Goal: Register for event/course

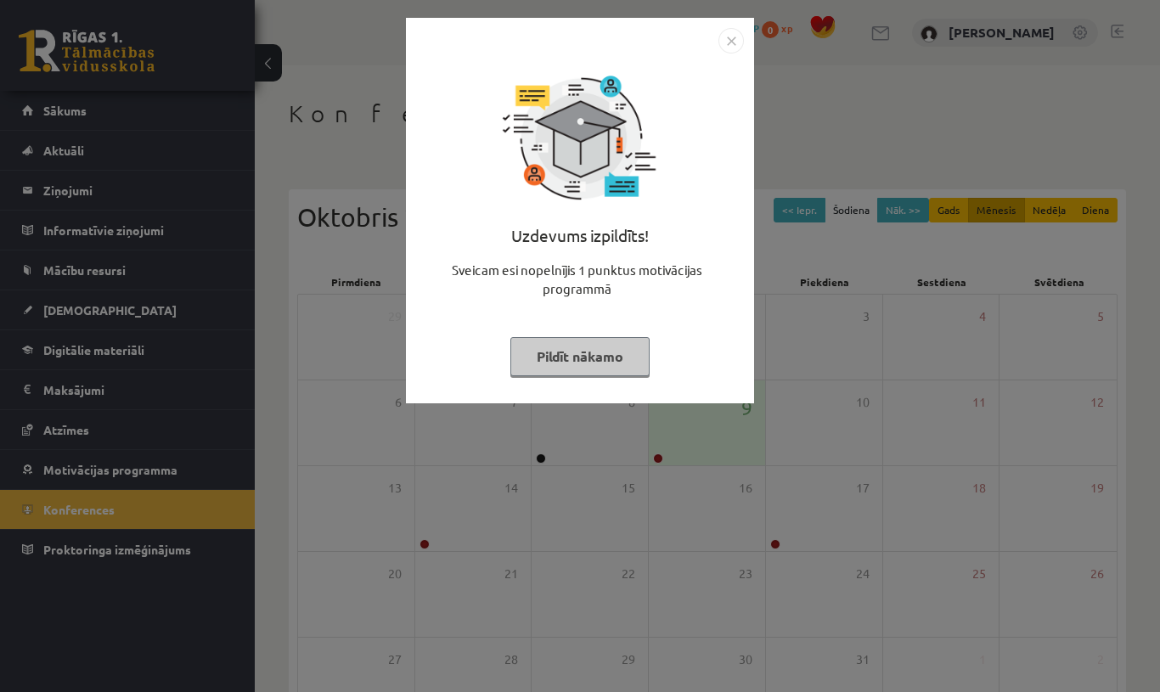
scroll to position [120, 0]
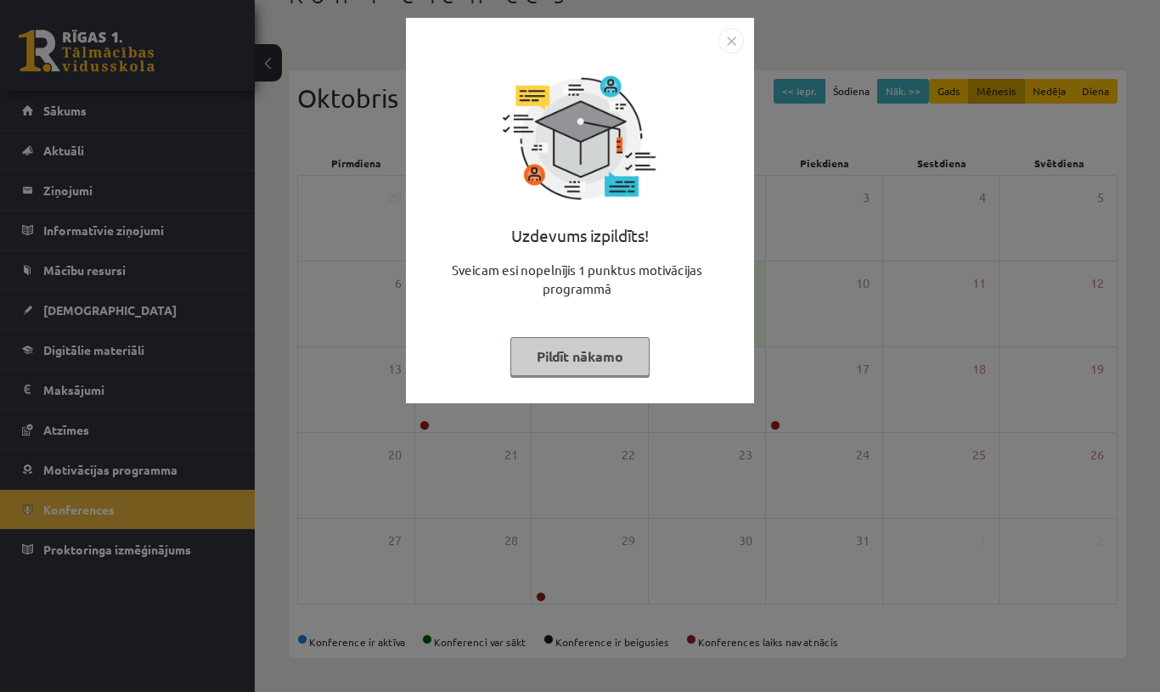
click at [612, 358] on button "Pildīt nākamo" at bounding box center [579, 356] width 139 height 39
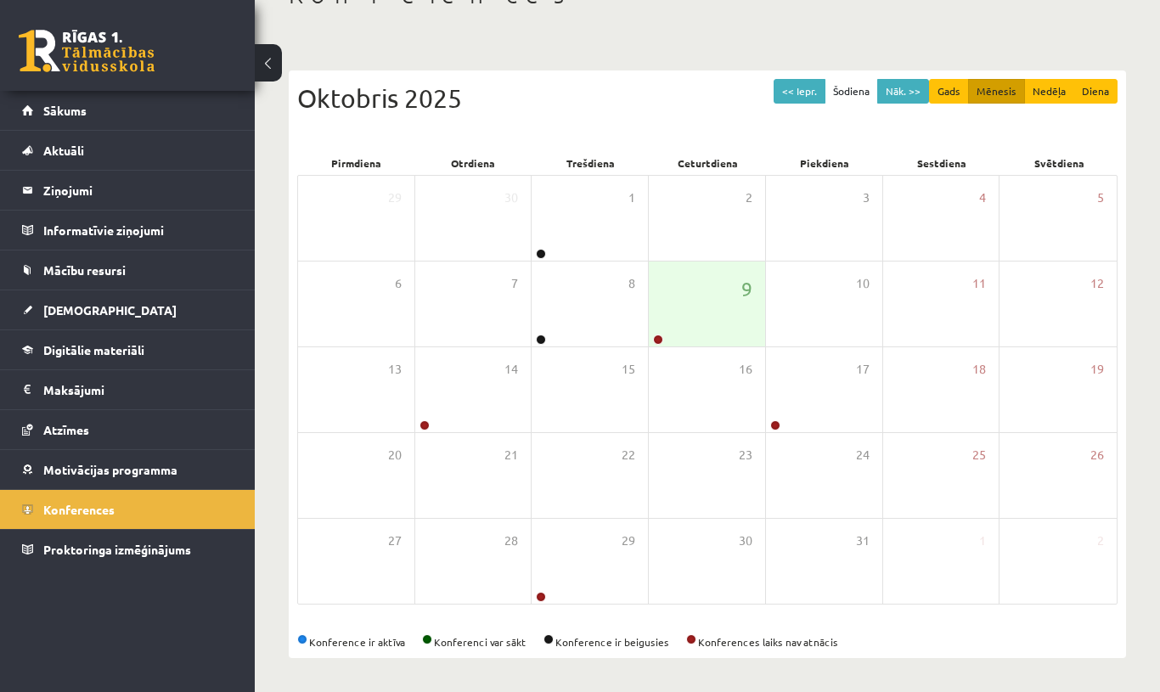
click at [97, 200] on legend "Ziņojumi 0" at bounding box center [138, 190] width 190 height 39
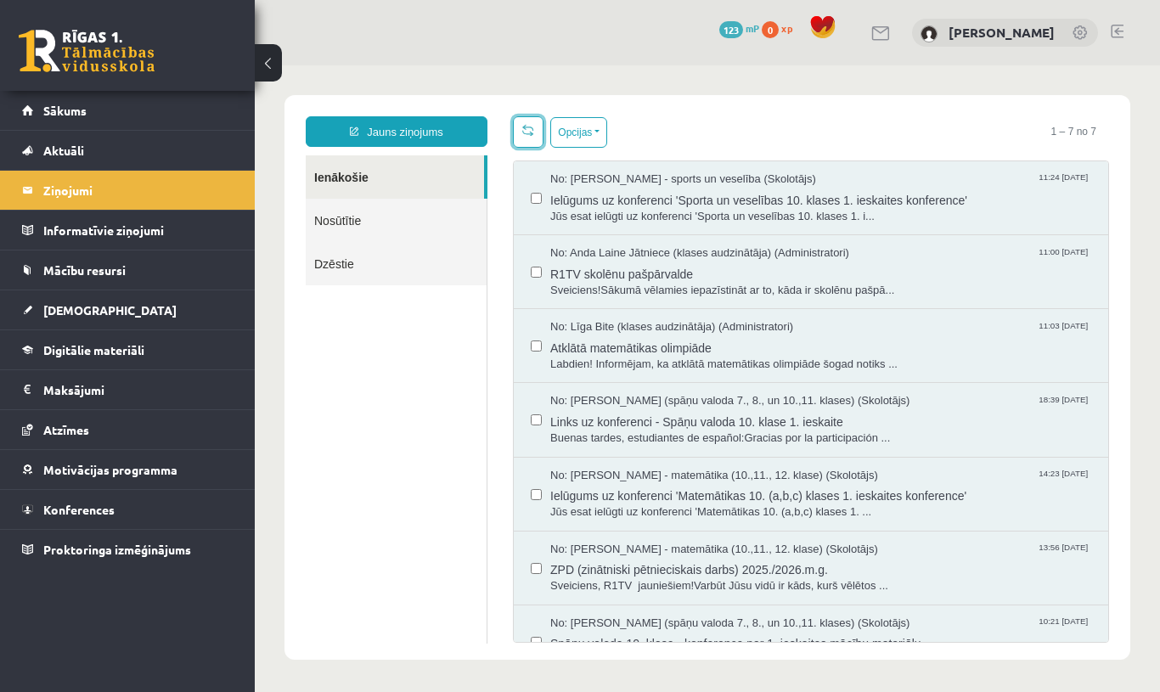
click at [530, 130] on span at bounding box center [528, 130] width 12 height 12
click at [89, 149] on link "Aktuāli" at bounding box center [127, 150] width 211 height 39
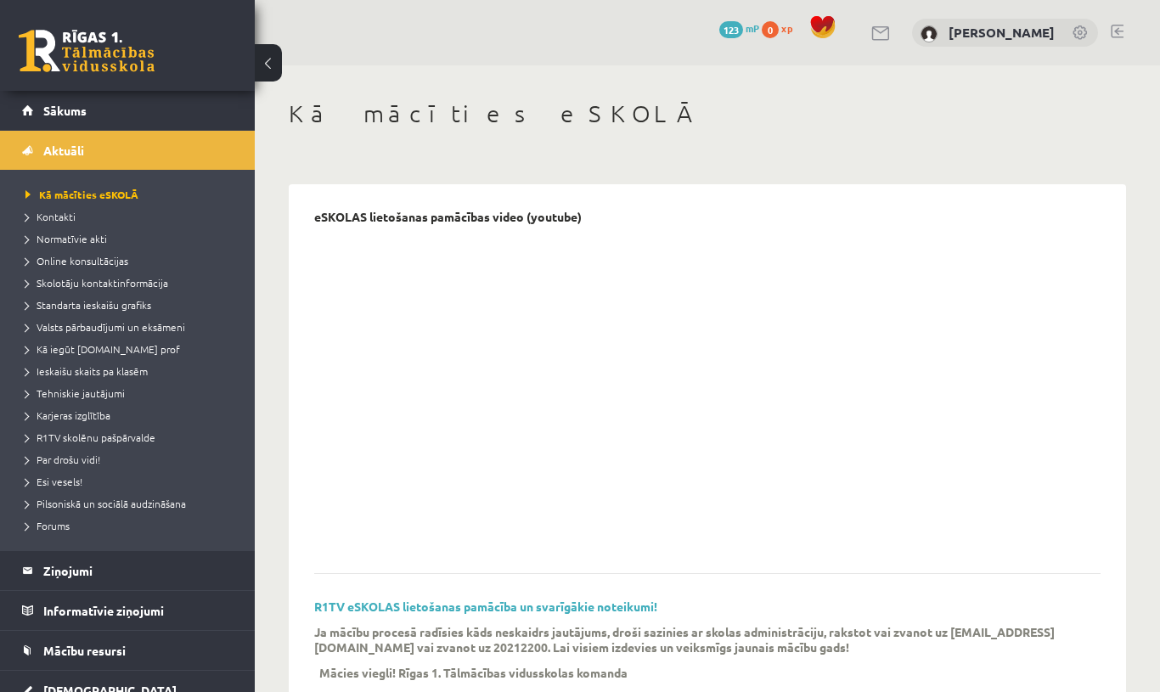
click at [67, 115] on span "Sākums" at bounding box center [64, 110] width 43 height 15
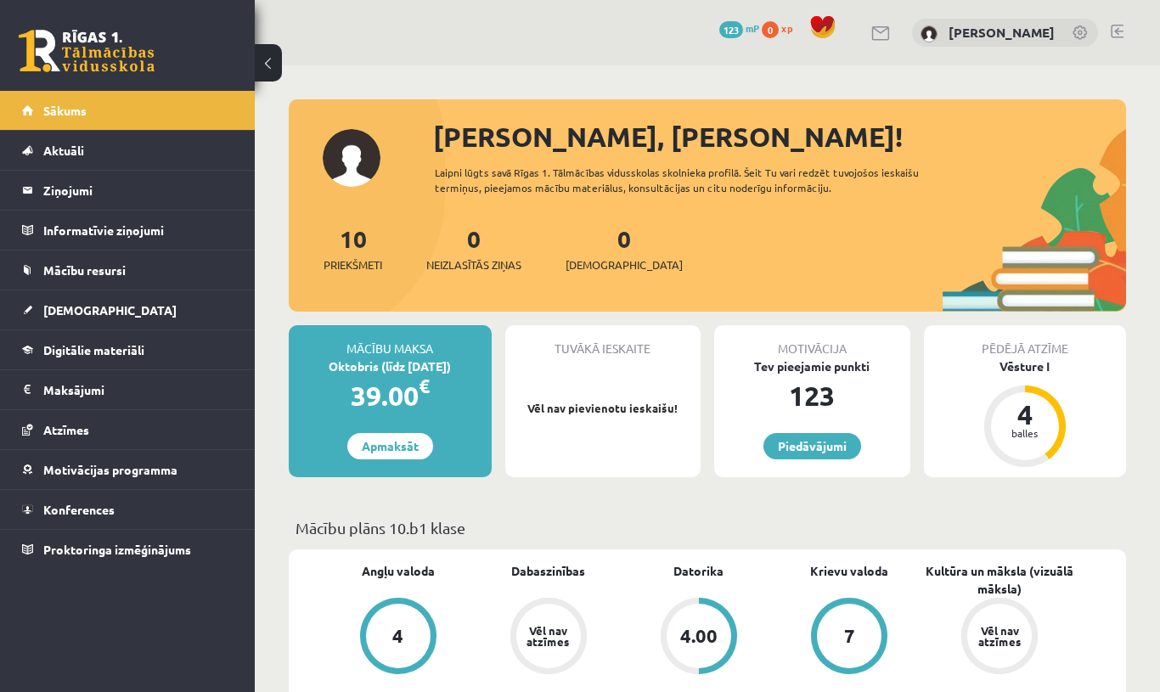
click at [57, 310] on span "[DEMOGRAPHIC_DATA]" at bounding box center [109, 309] width 133 height 15
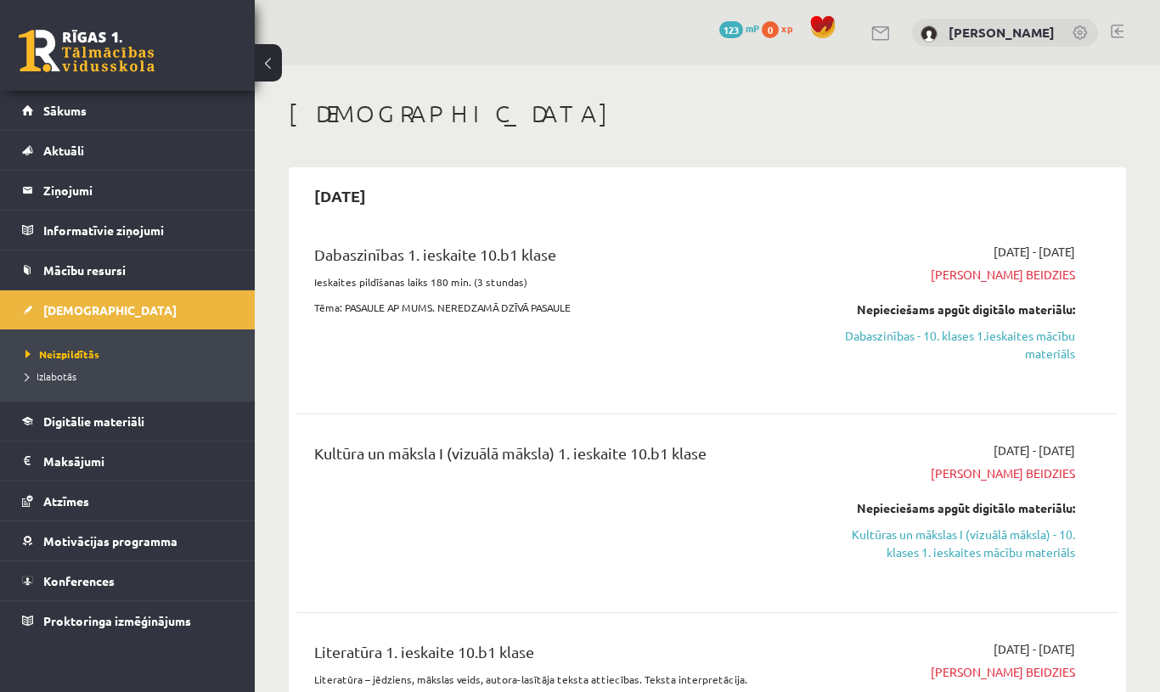
click at [92, 268] on span "Mācību resursi" at bounding box center [84, 269] width 82 height 15
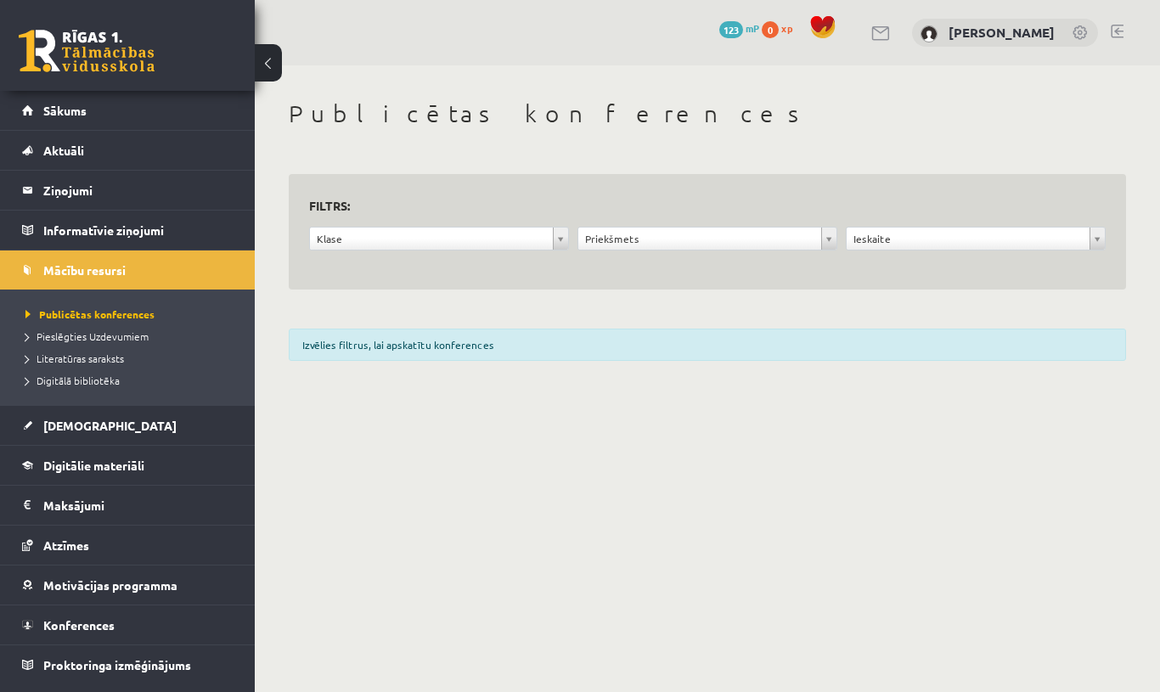
click at [110, 228] on legend "Informatīvie ziņojumi 0" at bounding box center [138, 230] width 190 height 39
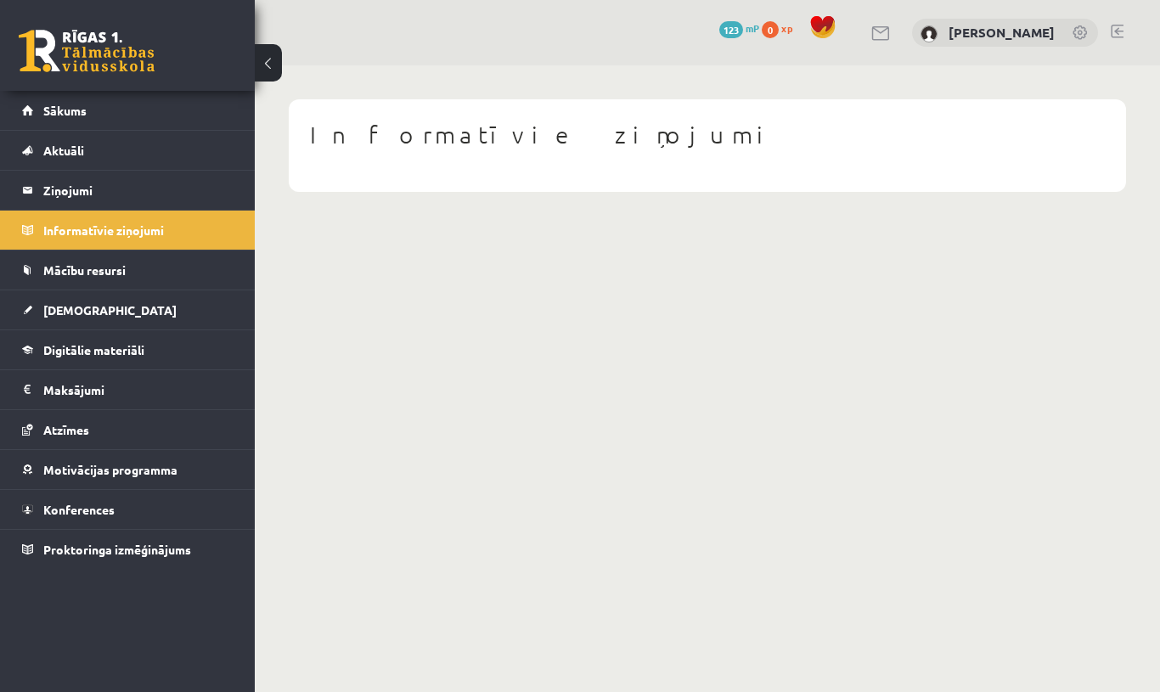
click at [79, 108] on span "Sākums" at bounding box center [64, 110] width 43 height 15
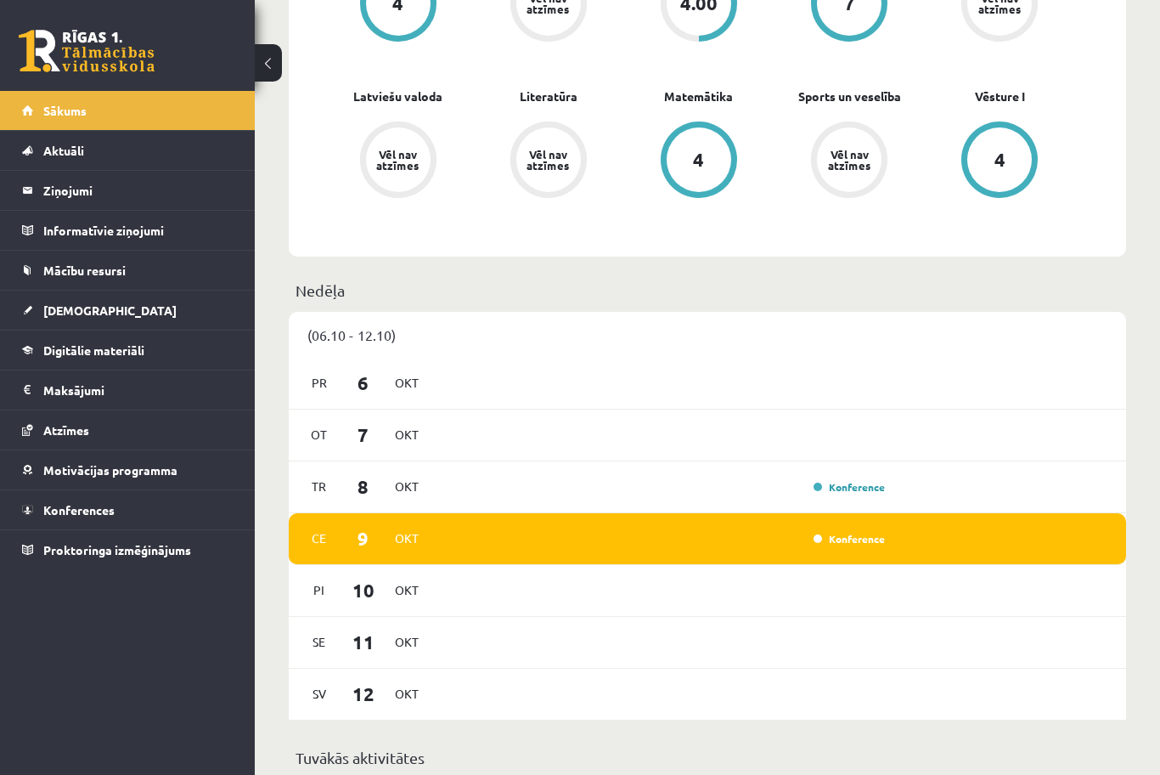
scroll to position [634, 0]
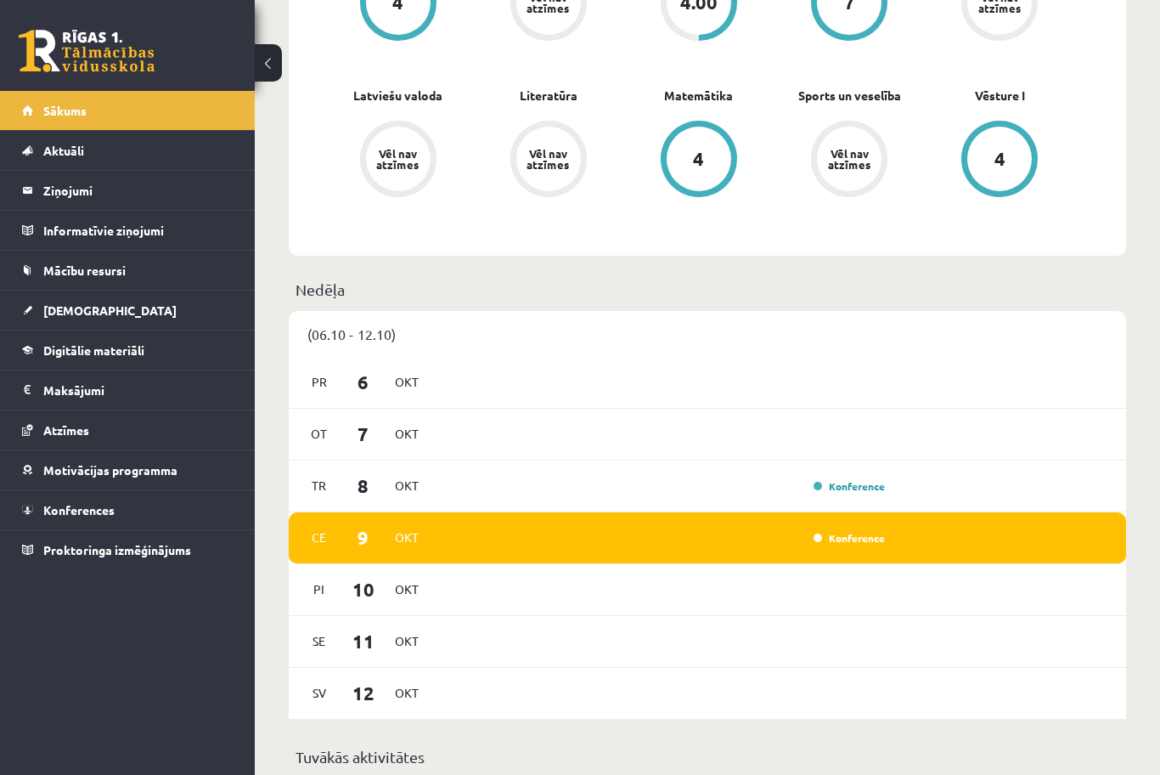
click at [818, 538] on link "Konference" at bounding box center [849, 538] width 71 height 14
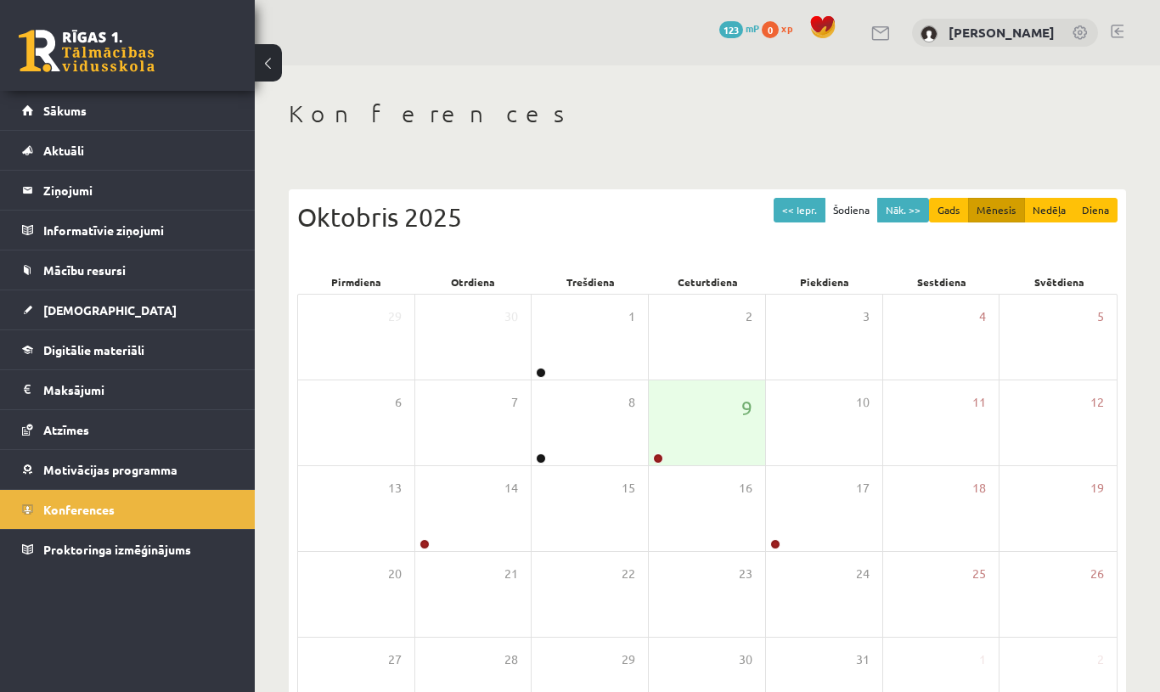
click at [695, 430] on div "9" at bounding box center [707, 422] width 116 height 85
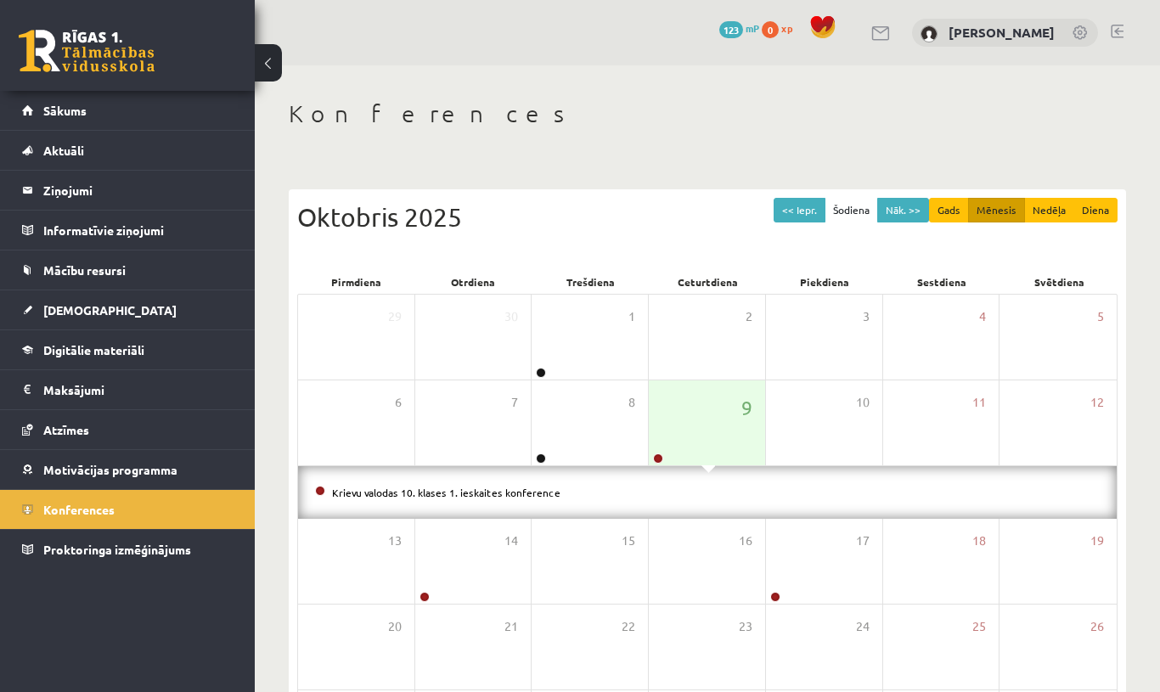
click at [393, 489] on link "Krievu valodas 10. klases 1. ieskaites konference" at bounding box center [446, 493] width 228 height 14
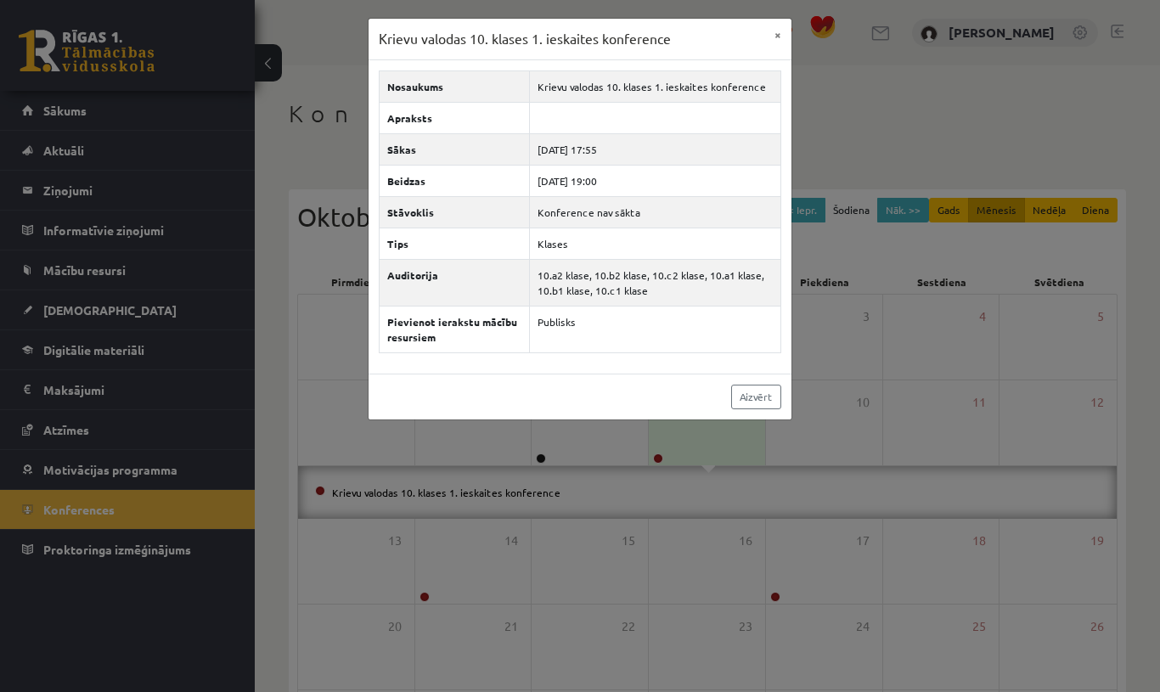
click at [563, 292] on td "10.a2 klase, 10.b2 klase, 10.c2 klase, 10.a1 klase, 10.b1 klase, 10.c1 klase" at bounding box center [655, 282] width 251 height 47
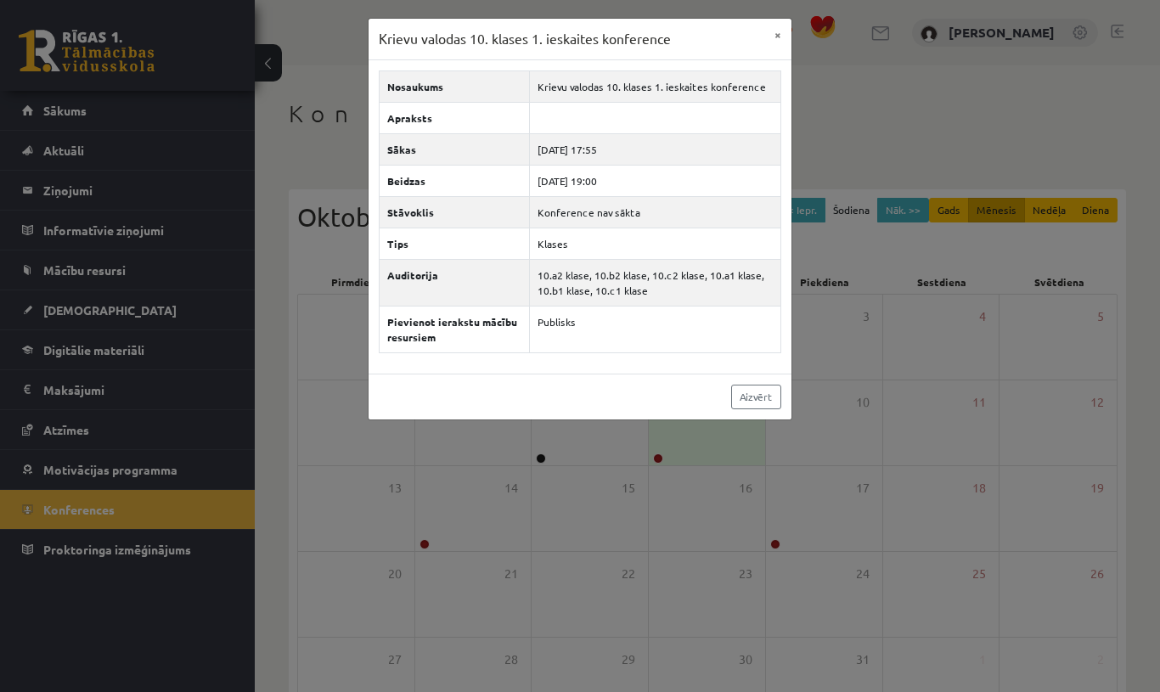
click at [506, 326] on th "Pievienot ierakstu mācību resursiem" at bounding box center [455, 329] width 150 height 47
click at [610, 90] on td "Krievu valodas 10. klases 1. ieskaites konference" at bounding box center [655, 85] width 251 height 31
click at [589, 83] on td "Krievu valodas 10. klases 1. ieskaites konference" at bounding box center [655, 85] width 251 height 31
click at [579, 118] on td at bounding box center [655, 117] width 251 height 31
click at [578, 198] on td "Konference nav sākta" at bounding box center [655, 211] width 251 height 31
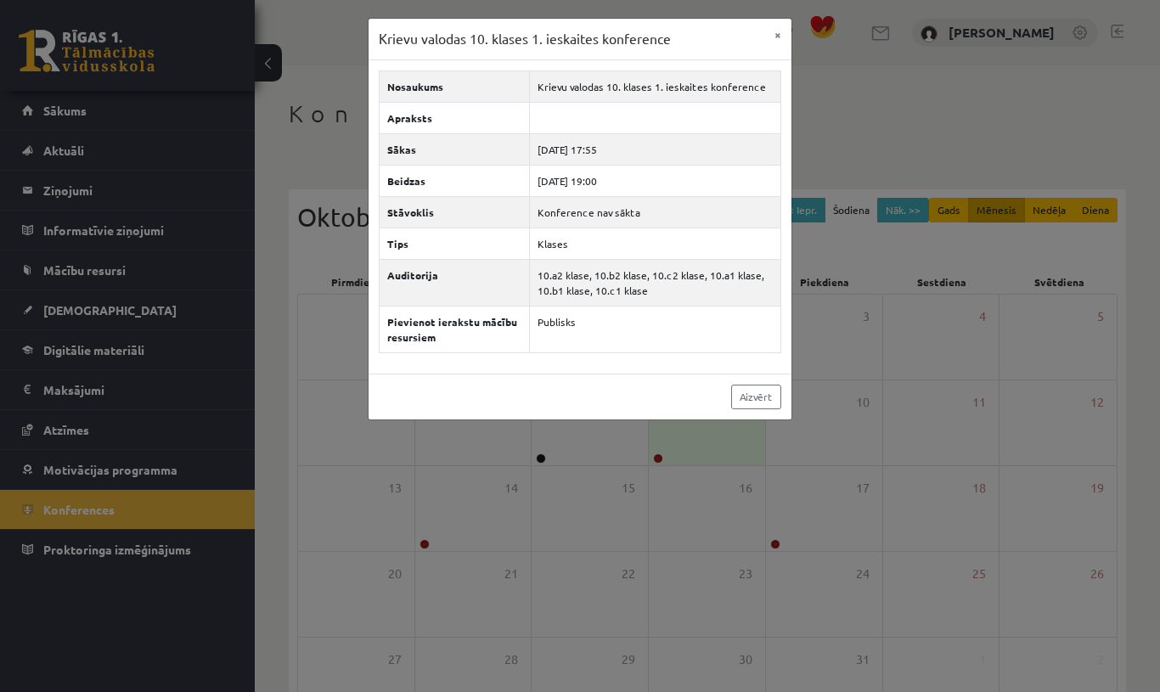
click at [329, 59] on div "Krievu valodas 10. klases 1. ieskaites konference × Nosaukums Krievu valodas 10…" at bounding box center [580, 346] width 1160 height 692
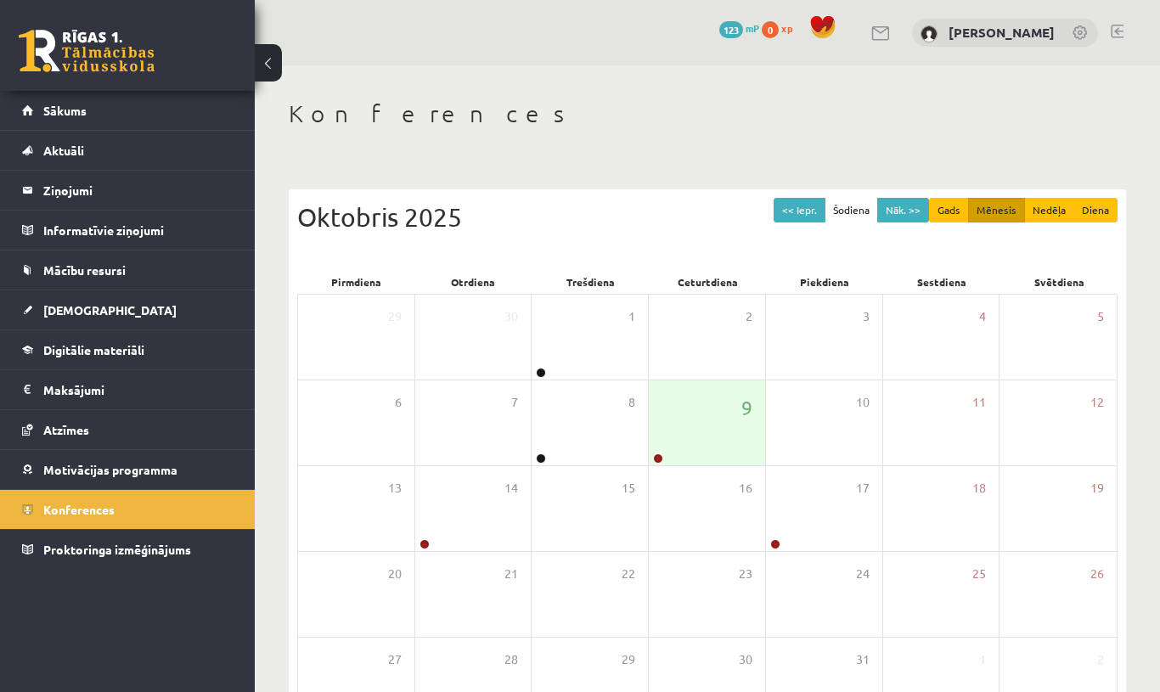
click at [79, 143] on link "Aktuāli" at bounding box center [127, 150] width 211 height 39
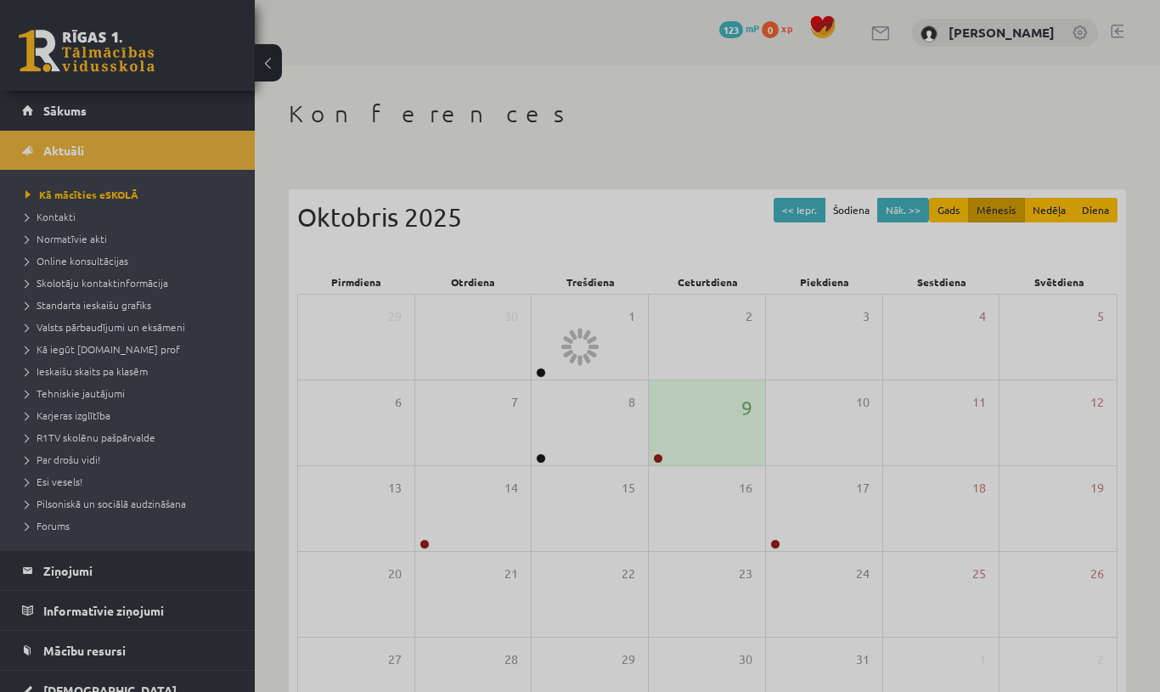
click at [62, 121] on div at bounding box center [580, 346] width 1160 height 692
click at [62, 114] on div at bounding box center [580, 346] width 1160 height 692
click at [68, 115] on div at bounding box center [580, 346] width 1160 height 692
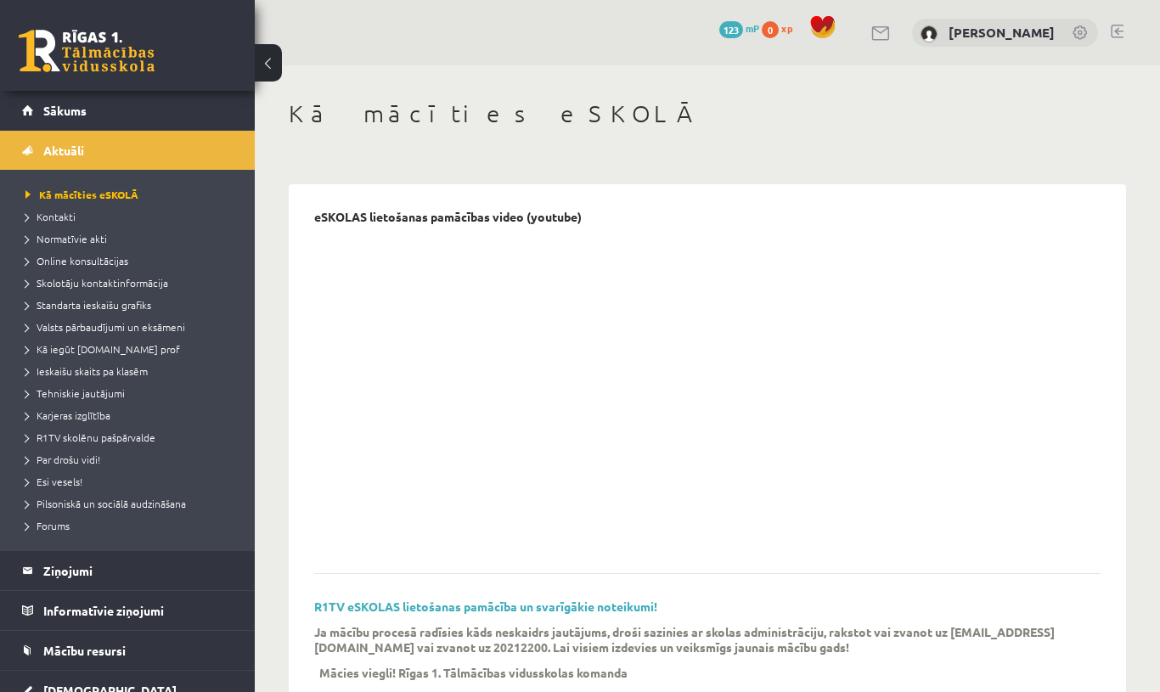
click at [67, 101] on link "Sākums" at bounding box center [127, 110] width 211 height 39
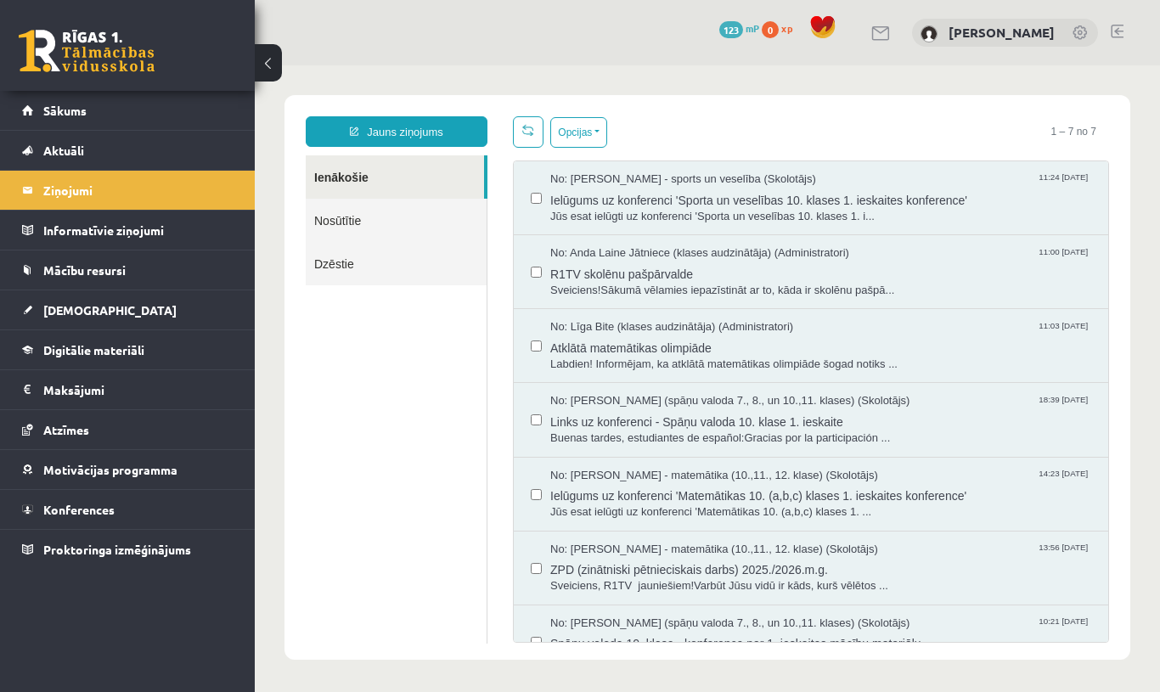
click at [63, 99] on link "Sākums" at bounding box center [127, 110] width 211 height 39
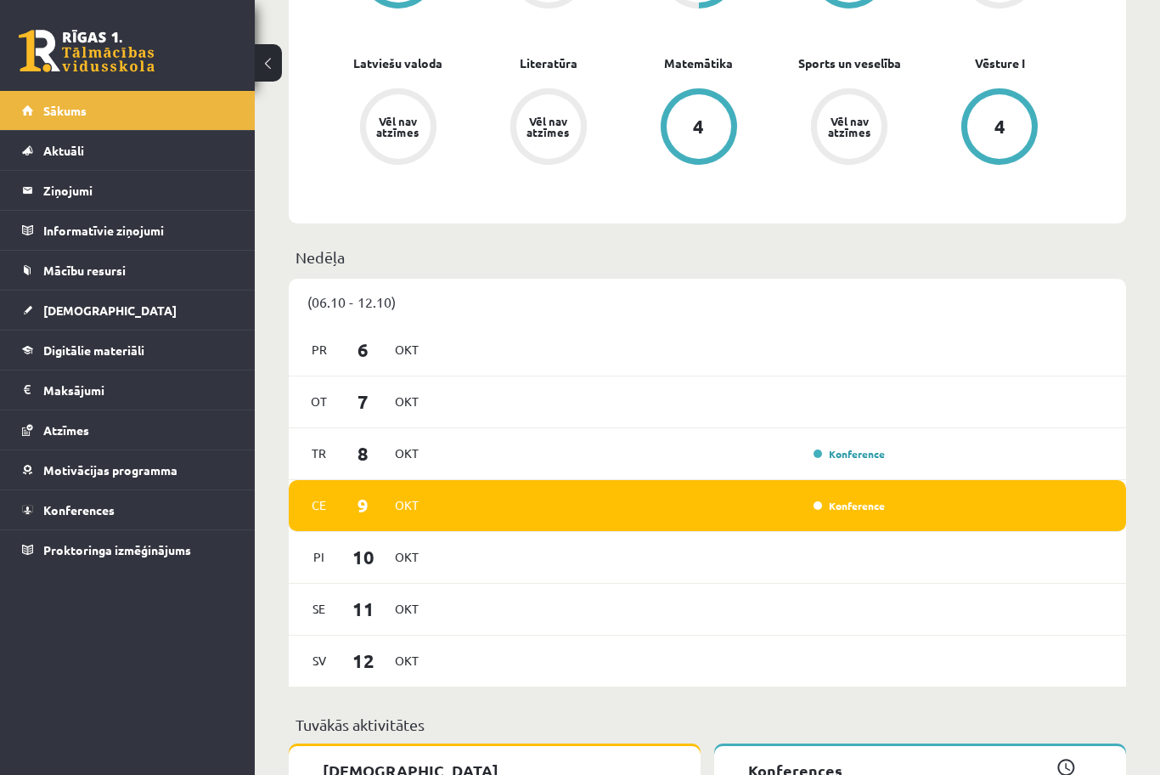
scroll to position [668, 0]
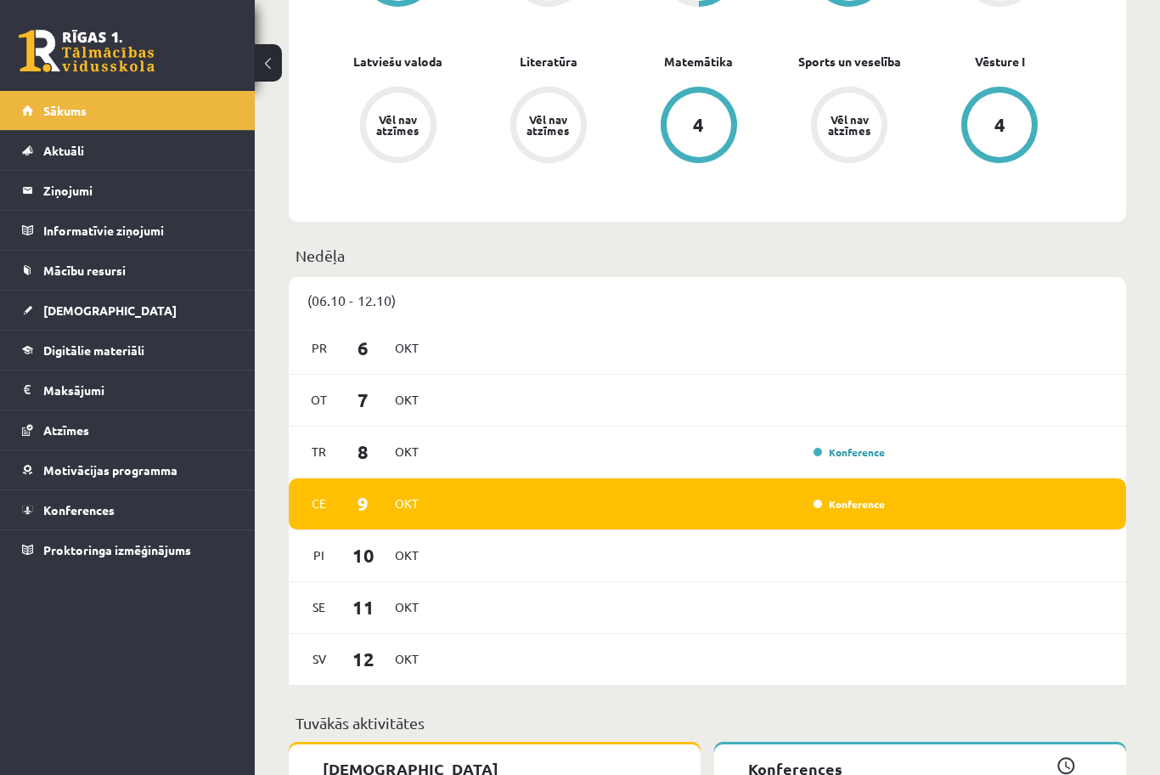
click at [847, 504] on link "Konference" at bounding box center [849, 504] width 71 height 14
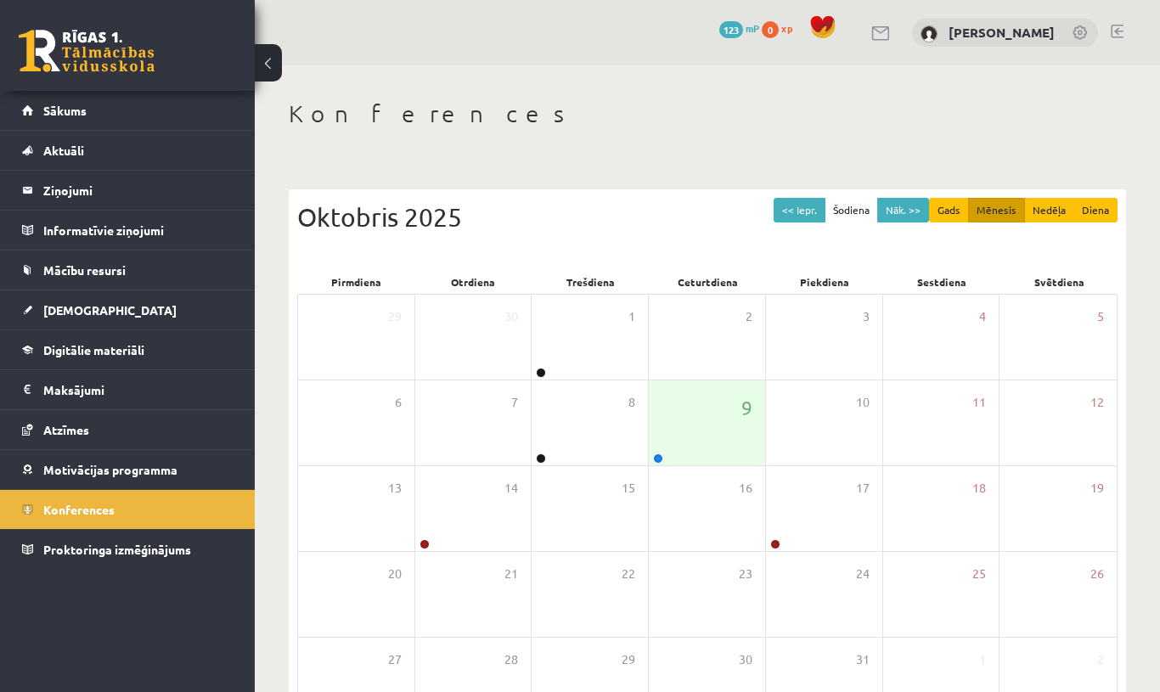
click at [680, 420] on div "9" at bounding box center [707, 422] width 116 height 85
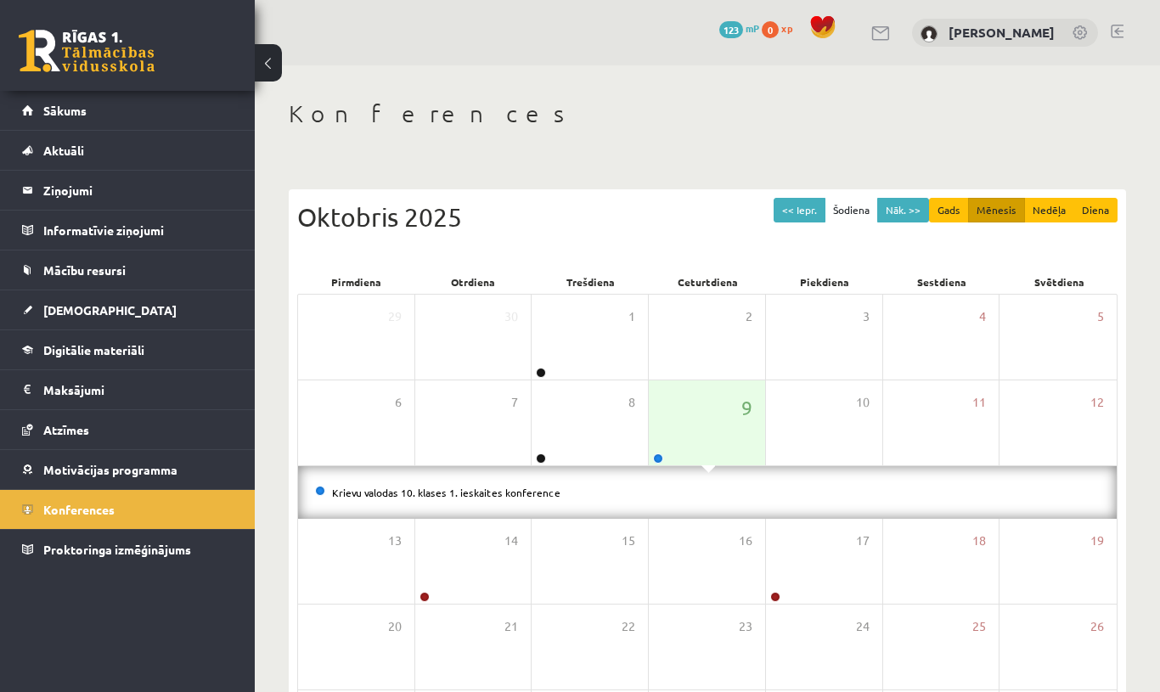
click at [520, 490] on link "Krievu valodas 10. klases 1. ieskaites konference" at bounding box center [446, 493] width 228 height 14
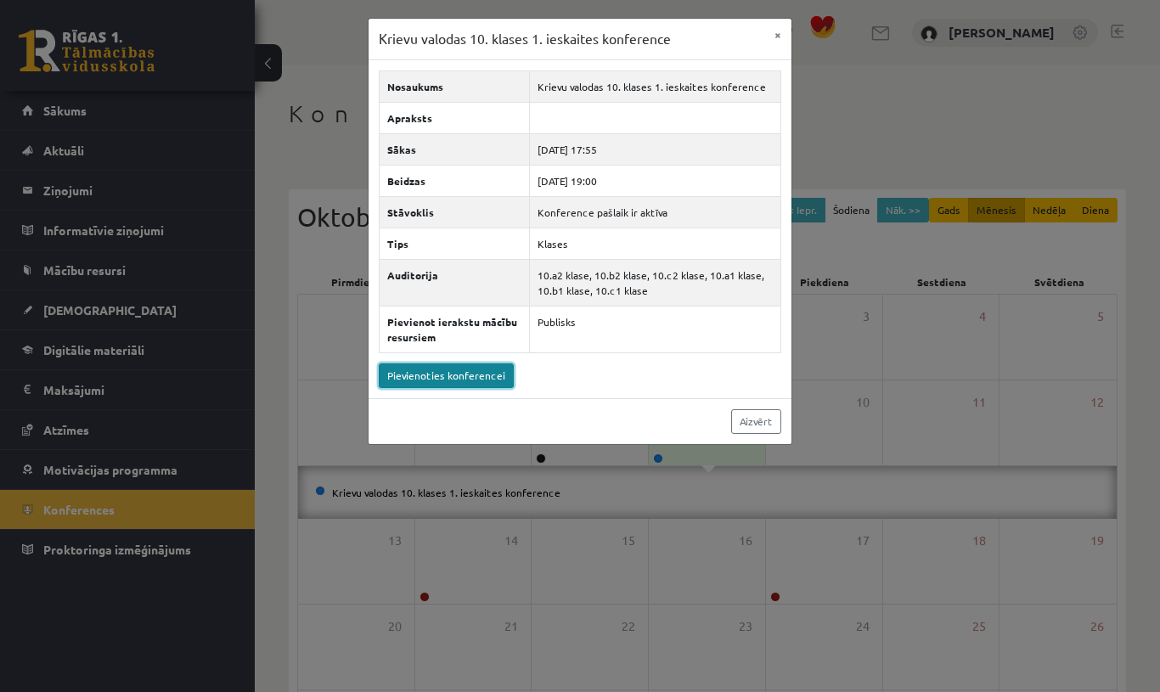
click at [471, 378] on link "Pievienoties konferencei" at bounding box center [446, 375] width 135 height 25
